Goal: Information Seeking & Learning: Find specific page/section

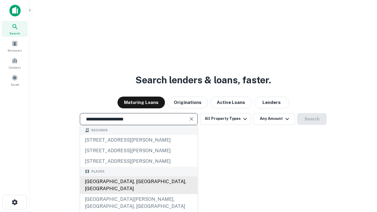
click at [138, 194] on div "[GEOGRAPHIC_DATA], [GEOGRAPHIC_DATA], [GEOGRAPHIC_DATA]" at bounding box center [138, 185] width 117 height 18
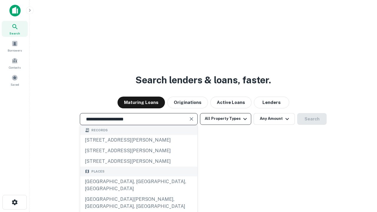
click at [226, 119] on button "All Property Types" at bounding box center [225, 119] width 51 height 12
type input "**********"
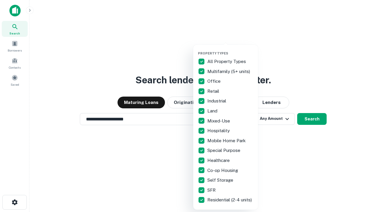
click at [230, 49] on button "button" at bounding box center [230, 49] width 65 height 0
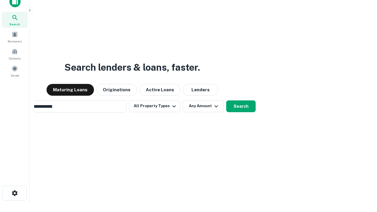
scroll to position [9, 0]
click at [183, 100] on button "Any Amount" at bounding box center [203, 106] width 41 height 12
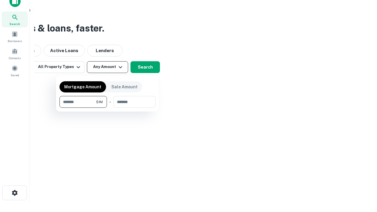
type input "*******"
click at [107, 108] on button "button" at bounding box center [107, 108] width 96 height 0
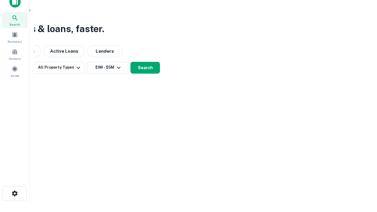
scroll to position [4, 109]
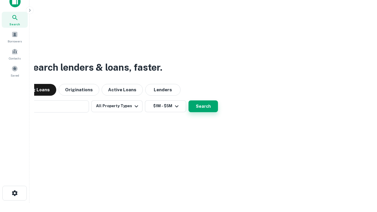
click at [188, 100] on button "Search" at bounding box center [202, 106] width 29 height 12
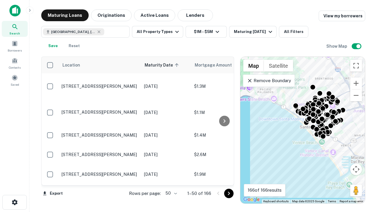
click at [170, 193] on body "Search Borrowers Contacts Saved Maturing Loans Originations Active Loans Lender…" at bounding box center [188, 106] width 377 height 212
click at [170, 178] on li "25" at bounding box center [170, 178] width 17 height 11
